Goal: Task Accomplishment & Management: Complete application form

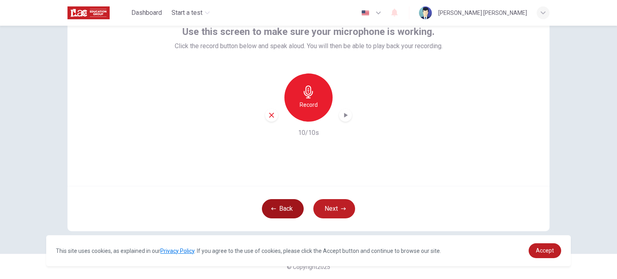
click at [285, 203] on button "Back" at bounding box center [283, 208] width 42 height 19
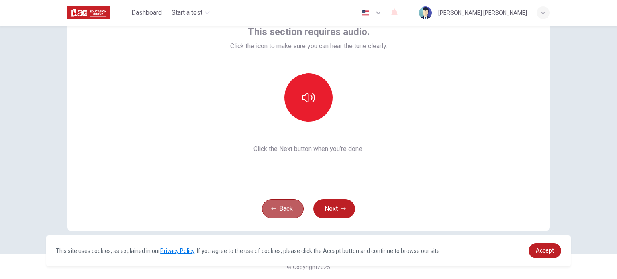
click at [285, 204] on button "Back" at bounding box center [283, 208] width 42 height 19
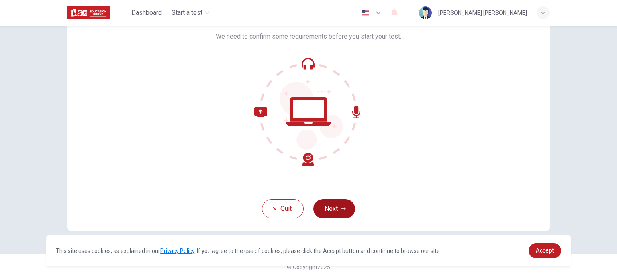
click at [342, 208] on icon "button" at bounding box center [343, 209] width 5 height 5
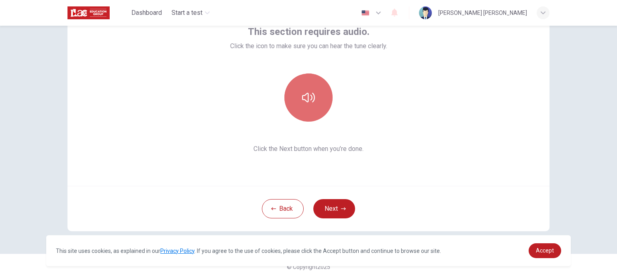
click at [303, 105] on button "button" at bounding box center [308, 98] width 48 height 48
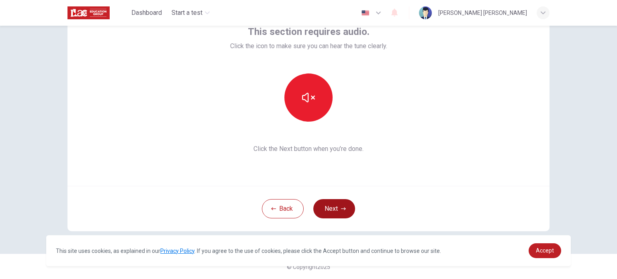
click at [328, 203] on button "Next" at bounding box center [334, 208] width 42 height 19
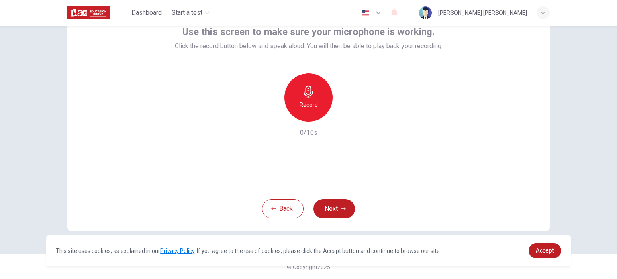
click at [312, 99] on div "Record" at bounding box center [308, 98] width 48 height 48
click at [312, 101] on h6 "Record" at bounding box center [309, 105] width 18 height 10
click at [342, 115] on icon "button" at bounding box center [346, 115] width 8 height 8
click at [344, 114] on icon "button" at bounding box center [346, 115] width 4 height 5
drag, startPoint x: 565, startPoint y: 80, endPoint x: 567, endPoint y: 94, distance: 13.7
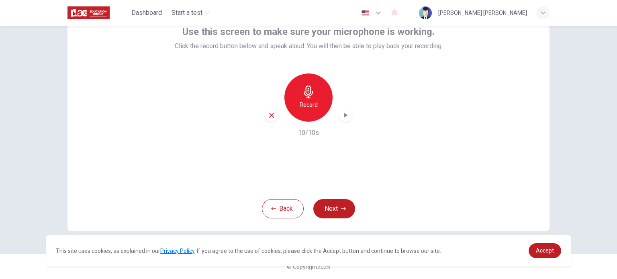
click at [565, 80] on div "Use this screen to make sure your microphone is working. Click the record butto…" at bounding box center [308, 153] width 617 height 254
click at [302, 95] on icon "button" at bounding box center [308, 92] width 13 height 13
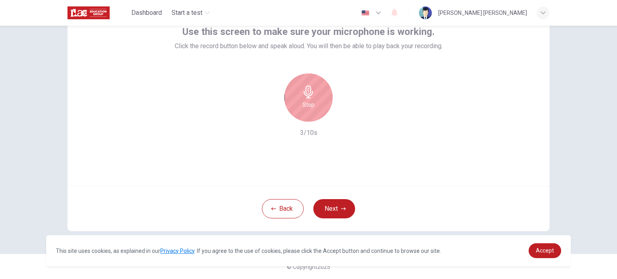
click at [302, 95] on icon "button" at bounding box center [308, 92] width 13 height 13
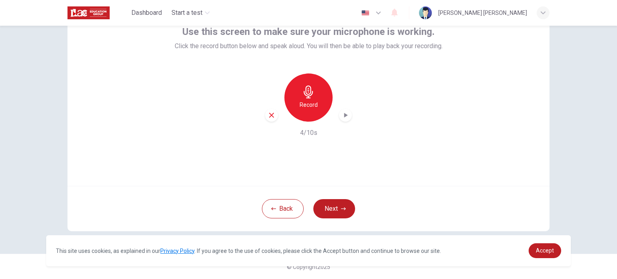
click at [346, 113] on icon "button" at bounding box center [346, 115] width 8 height 8
click at [312, 109] on h6 "Record" at bounding box center [309, 105] width 18 height 10
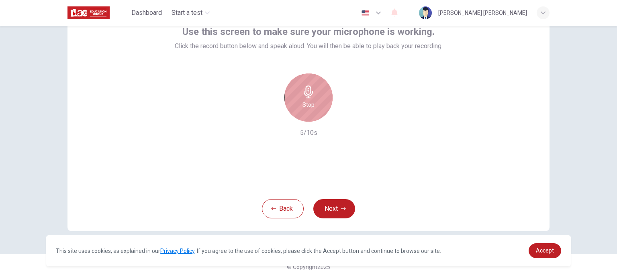
click at [312, 109] on h6 "Stop" at bounding box center [309, 105] width 12 height 10
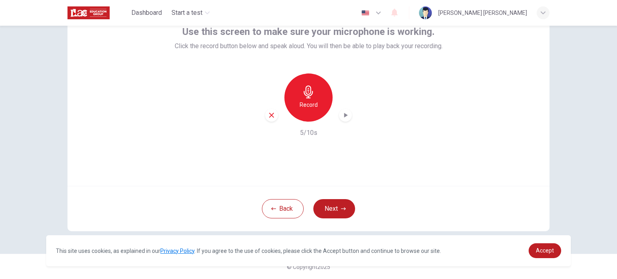
click at [342, 112] on icon "button" at bounding box center [346, 115] width 8 height 8
click at [555, 252] on link "Accept" at bounding box center [545, 250] width 33 height 15
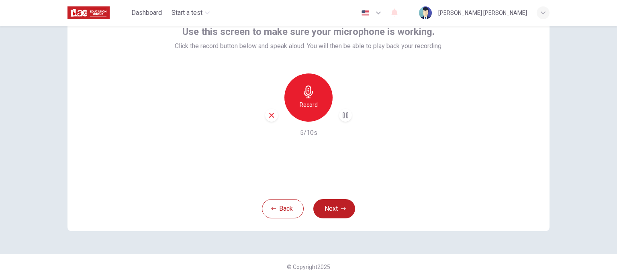
click at [296, 96] on div "Record" at bounding box center [308, 98] width 48 height 48
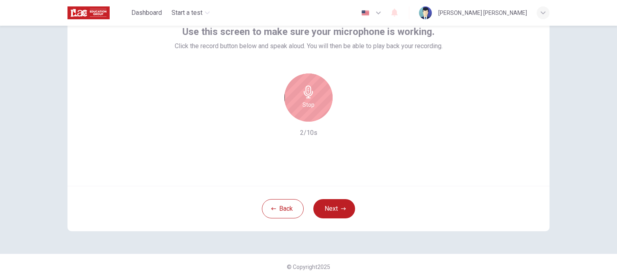
click at [296, 96] on div "Stop" at bounding box center [308, 98] width 48 height 48
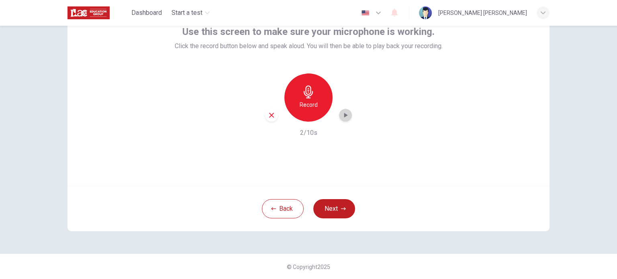
click at [346, 116] on icon "button" at bounding box center [346, 115] width 8 height 8
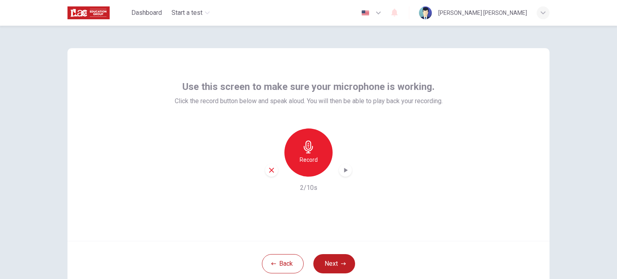
click at [344, 169] on icon "button" at bounding box center [346, 170] width 4 height 5
click at [343, 169] on icon "button" at bounding box center [346, 171] width 6 height 6
click at [314, 157] on h6 "Record" at bounding box center [309, 160] width 18 height 10
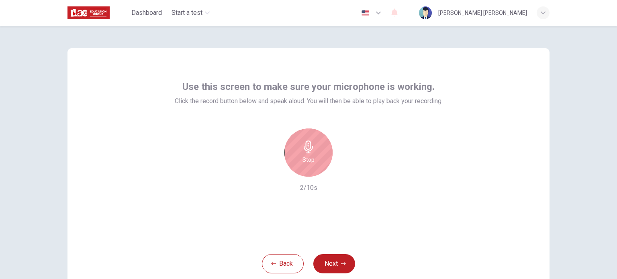
click at [314, 157] on div "Stop" at bounding box center [308, 153] width 48 height 48
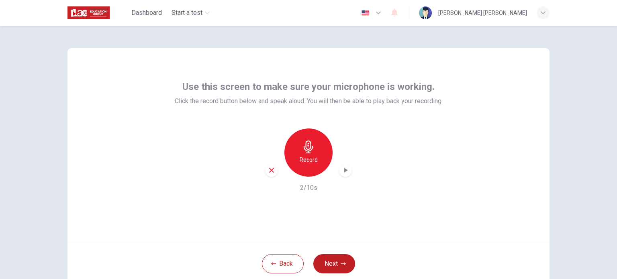
click at [346, 170] on icon "button" at bounding box center [346, 170] width 8 height 8
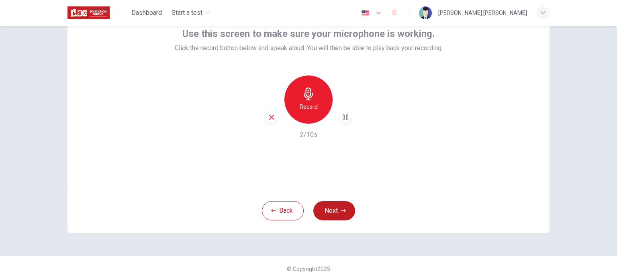
scroll to position [55, 0]
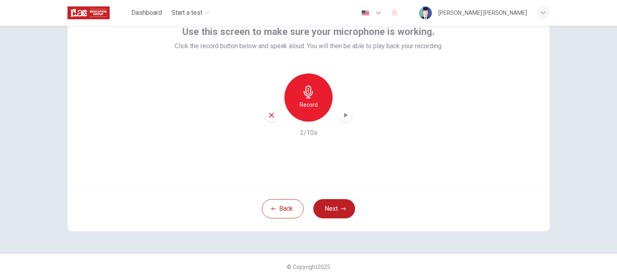
click at [342, 112] on icon "button" at bounding box center [346, 115] width 8 height 8
click at [310, 83] on div "Record" at bounding box center [308, 98] width 48 height 48
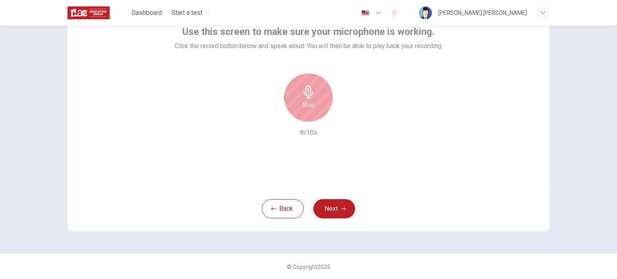
click at [310, 83] on div "Stop" at bounding box center [308, 98] width 48 height 48
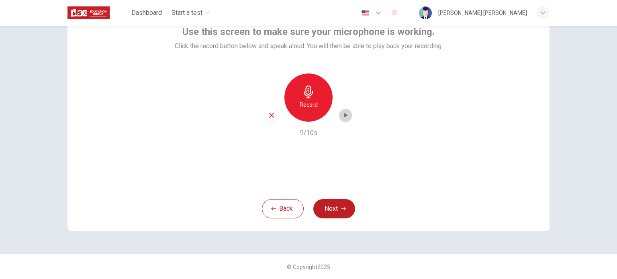
click at [346, 112] on icon "button" at bounding box center [346, 115] width 8 height 8
click at [317, 95] on div "Record" at bounding box center [308, 98] width 48 height 48
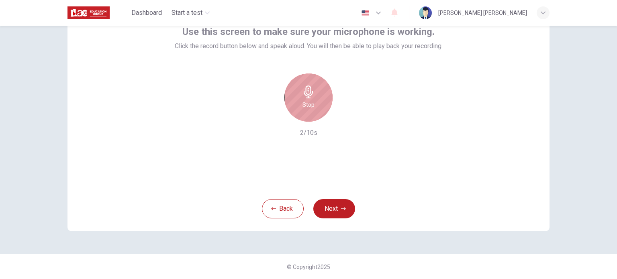
click at [317, 96] on div "Stop" at bounding box center [308, 98] width 48 height 48
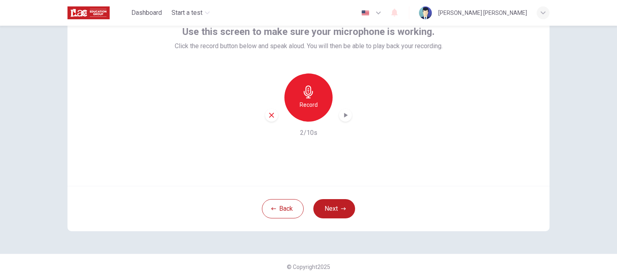
click at [344, 114] on icon "button" at bounding box center [346, 115] width 4 height 5
click at [344, 114] on icon "button" at bounding box center [346, 115] width 8 height 8
click at [344, 114] on icon "button" at bounding box center [346, 115] width 4 height 5
click at [344, 114] on icon "button" at bounding box center [346, 115] width 8 height 8
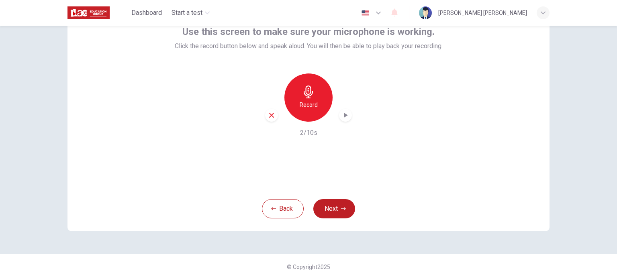
click at [344, 114] on icon "button" at bounding box center [346, 115] width 4 height 5
click at [306, 98] on icon "button" at bounding box center [308, 92] width 9 height 13
click at [343, 113] on icon "button" at bounding box center [346, 115] width 8 height 8
click at [346, 111] on icon "button" at bounding box center [346, 115] width 8 height 8
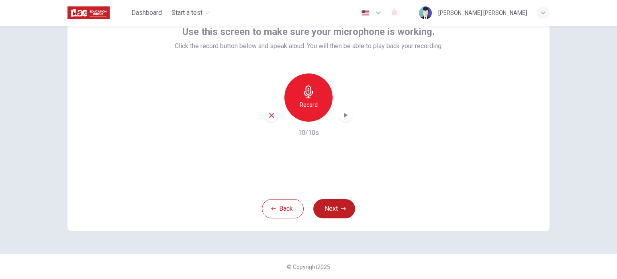
click at [319, 91] on div "Record" at bounding box center [308, 98] width 48 height 48
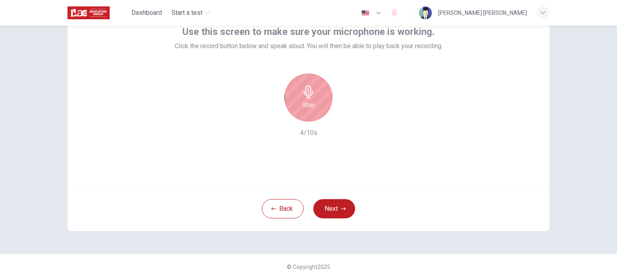
click at [319, 91] on div "Stop" at bounding box center [308, 98] width 48 height 48
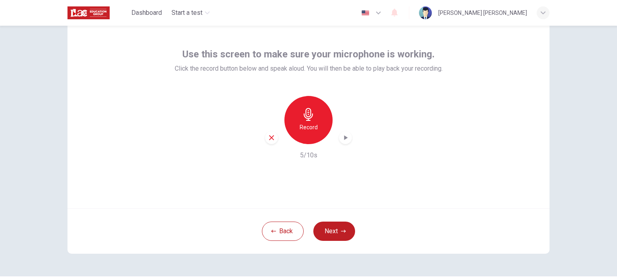
scroll to position [15, 0]
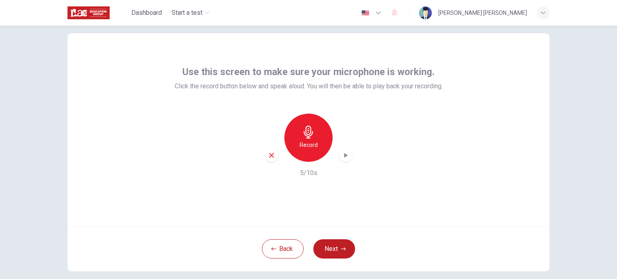
click at [405, 181] on div "Use this screen to make sure your microphone is working. Click the record butto…" at bounding box center [309, 129] width 482 height 193
click at [284, 249] on button "Back" at bounding box center [283, 248] width 42 height 19
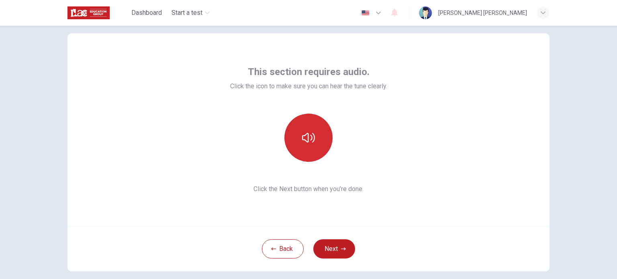
click at [308, 158] on button "button" at bounding box center [308, 138] width 48 height 48
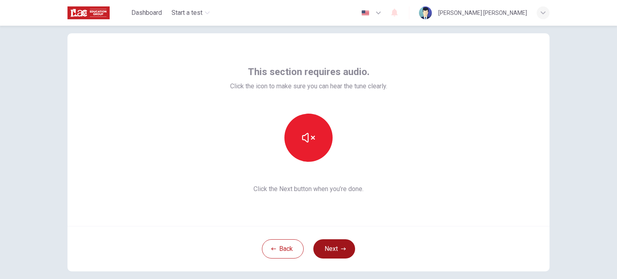
click at [329, 244] on button "Next" at bounding box center [334, 248] width 42 height 19
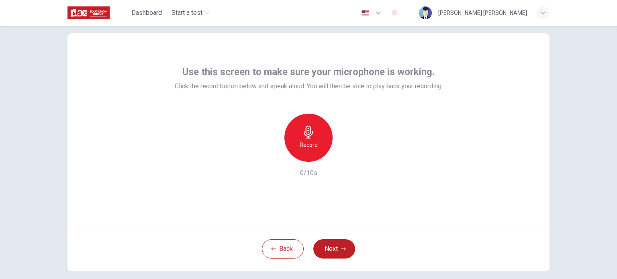
click at [313, 151] on div "Record" at bounding box center [308, 138] width 48 height 48
click at [313, 151] on div "Stop" at bounding box center [308, 138] width 48 height 48
click at [344, 156] on icon "button" at bounding box center [346, 155] width 4 height 5
click at [324, 246] on button "Next" at bounding box center [334, 248] width 42 height 19
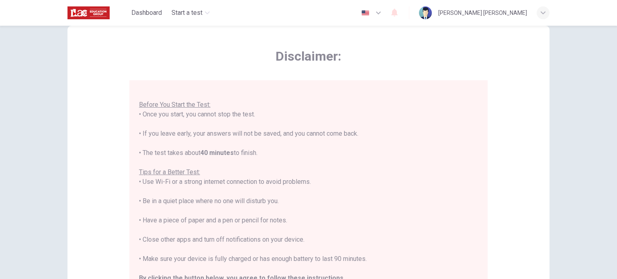
scroll to position [0, 0]
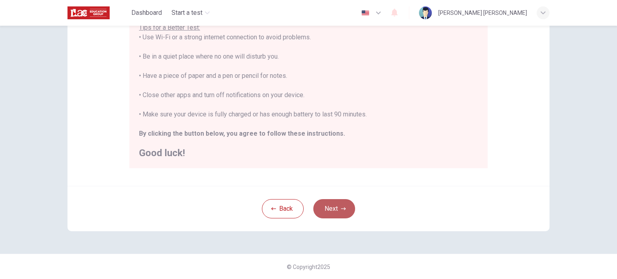
click at [337, 213] on button "Next" at bounding box center [334, 208] width 42 height 19
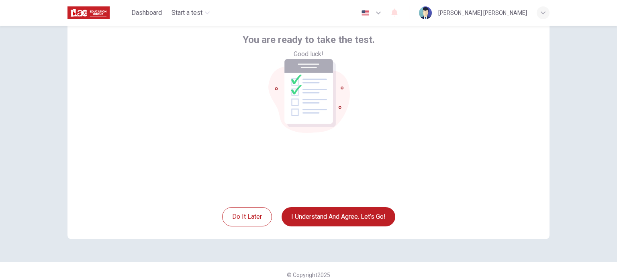
scroll to position [55, 0]
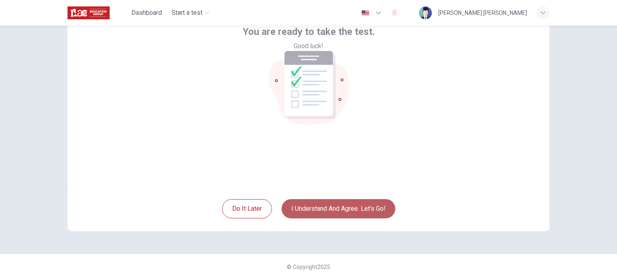
click at [336, 207] on button "I understand and agree. Let’s go!" at bounding box center [339, 208] width 114 height 19
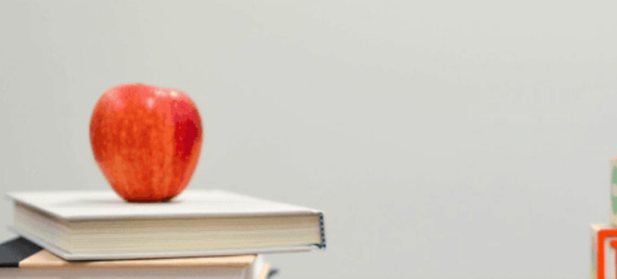
scroll to position [161, 0]
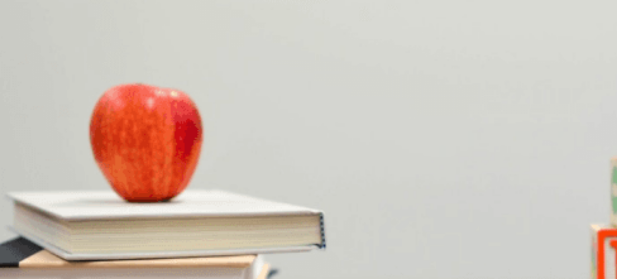
scroll to position [84, 0]
type input "0"
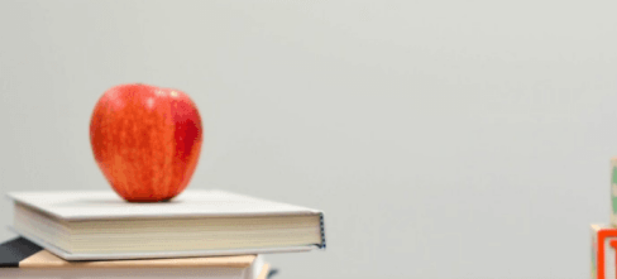
scroll to position [603, 0]
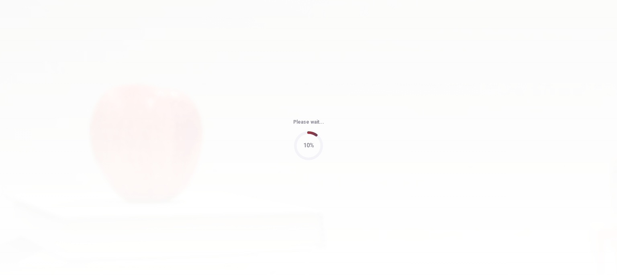
type input "72"
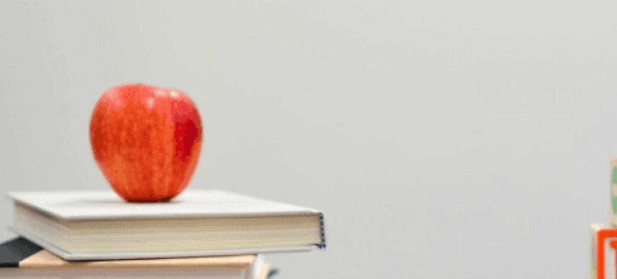
scroll to position [746, 0]
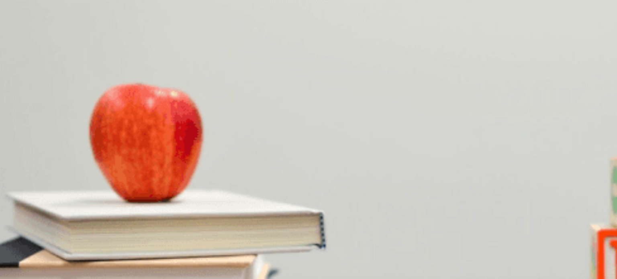
scroll to position [201, 0]
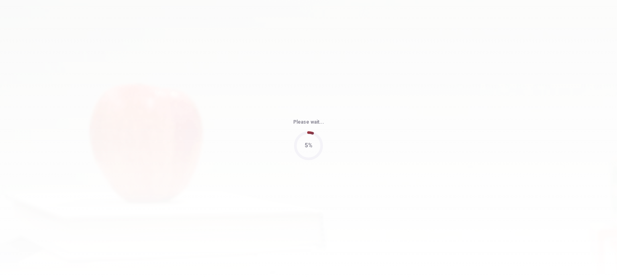
type input "62"
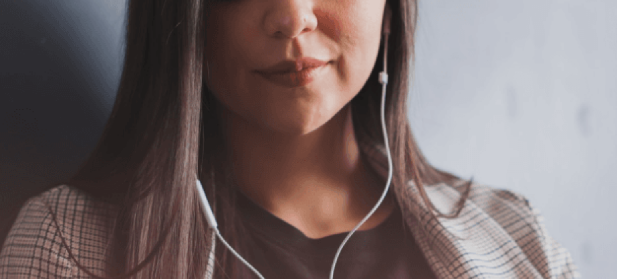
scroll to position [40, 0]
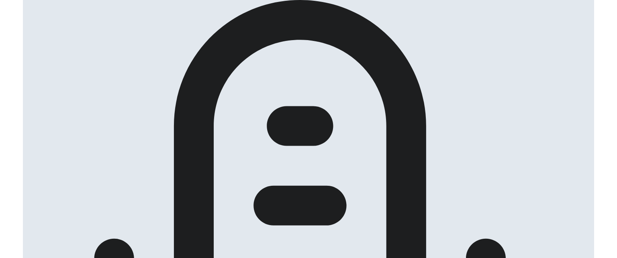
scroll to position [80, 0]
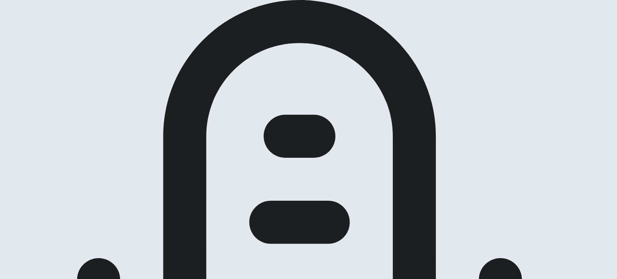
drag, startPoint x: 569, startPoint y: 1, endPoint x: 430, endPoint y: 62, distance: 151.9
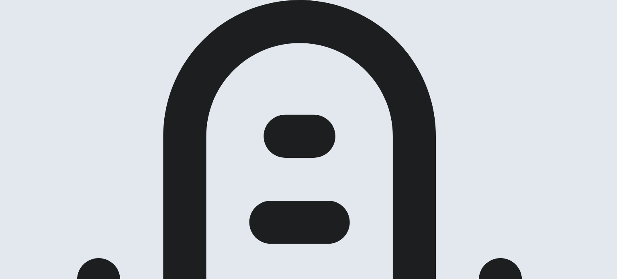
scroll to position [95, 0]
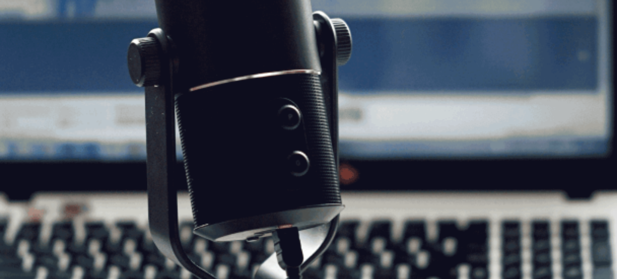
scroll to position [0, 0]
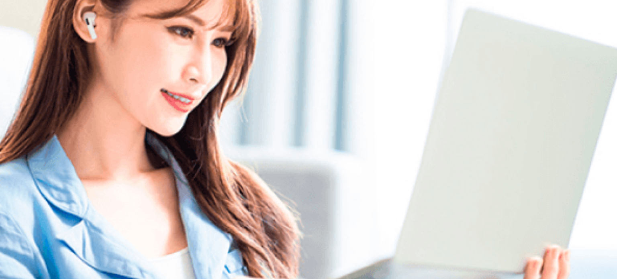
scroll to position [33, 0]
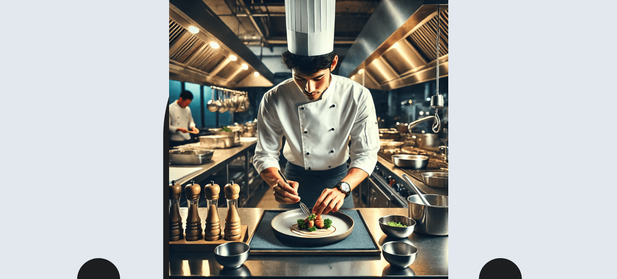
click at [219, 149] on img at bounding box center [308, 139] width 617 height 279
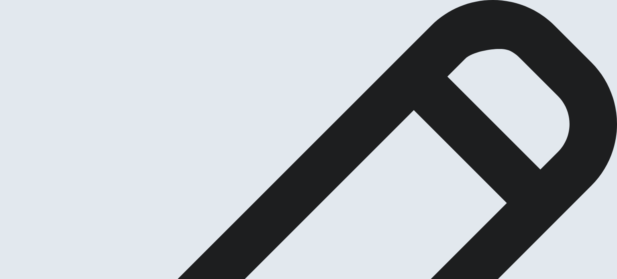
scroll to position [40, 0]
type textarea "I participe in [DATE] in intership in [GEOGRAPHIC_DATA] that was an amazing exp…"
